Goal: Transaction & Acquisition: Purchase product/service

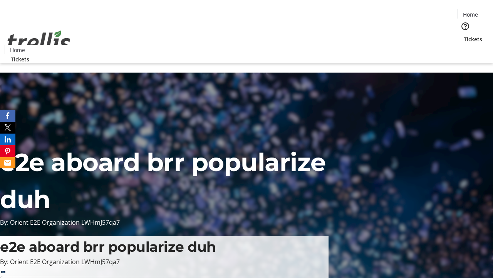
click at [464, 35] on span "Tickets" at bounding box center [473, 39] width 19 height 8
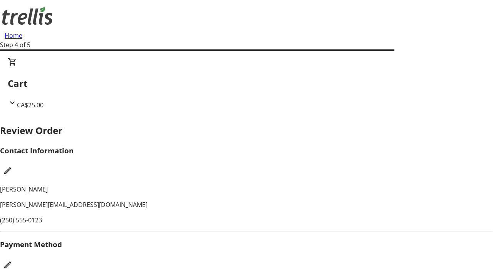
click at [12, 260] on mat-icon "Edit Payment Method" at bounding box center [7, 264] width 9 height 9
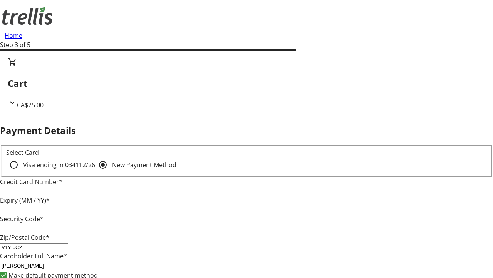
type input "V1Y 0C2"
